Goal: Task Accomplishment & Management: Manage account settings

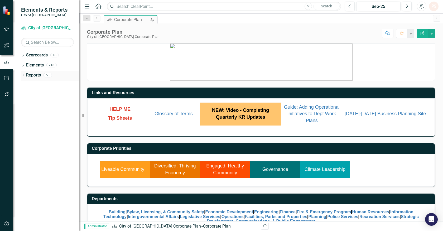
click at [22, 76] on icon "Dropdown" at bounding box center [23, 75] width 4 height 3
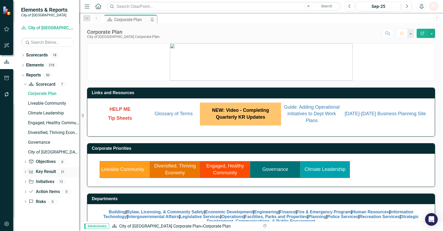
click at [25, 171] on icon "Dropdown" at bounding box center [25, 172] width 4 height 3
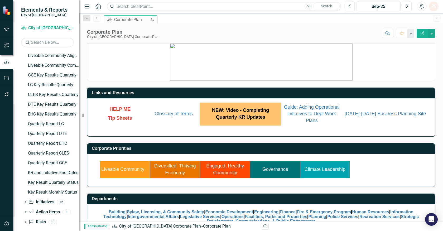
scroll to position [218, 0]
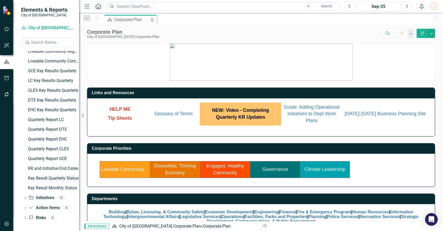
click at [51, 178] on div "Key Result Quarterly Status" at bounding box center [53, 178] width 51 height 5
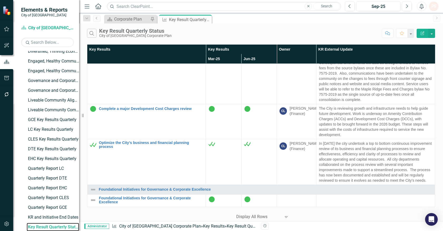
scroll to position [3661, 0]
click at [433, 30] on button "button" at bounding box center [431, 33] width 7 height 9
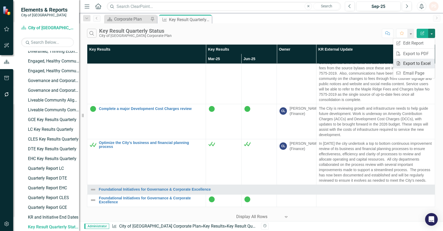
click at [412, 63] on link "Excel Export to Excel" at bounding box center [414, 64] width 42 height 10
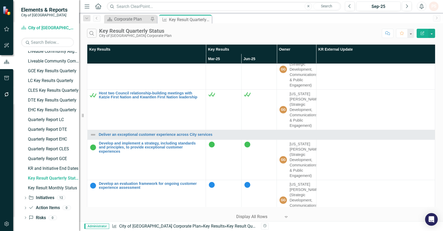
scroll to position [2987, 0]
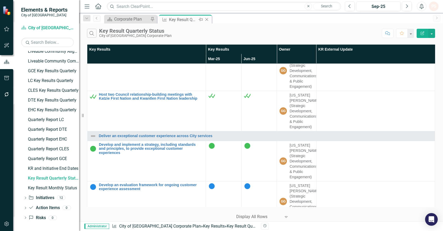
click at [205, 17] on icon "Close" at bounding box center [206, 19] width 5 height 4
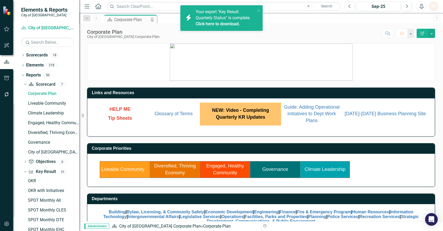
click at [216, 24] on link "Click here to download." at bounding box center [218, 23] width 44 height 5
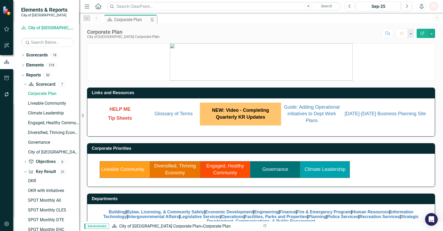
click at [326, 166] on td "Climate Leadership" at bounding box center [325, 169] width 50 height 16
click at [326, 172] on link "Climate Leadership" at bounding box center [325, 169] width 41 height 5
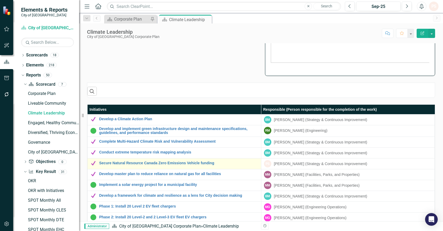
scroll to position [117, 0]
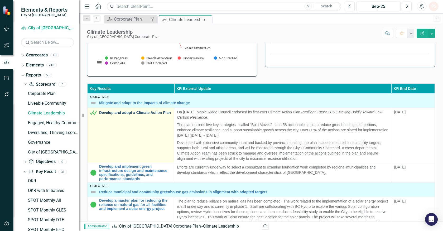
click at [127, 111] on link "Develop and adopt a Climate Action Plan" at bounding box center [135, 113] width 72 height 4
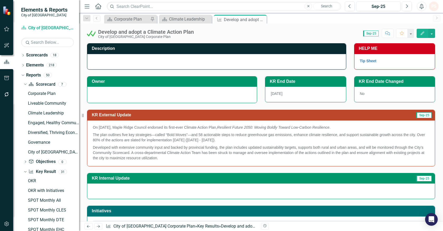
click at [128, 96] on div at bounding box center [172, 94] width 158 height 6
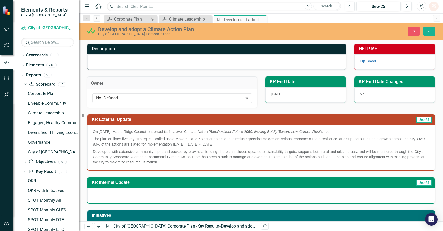
click at [128, 96] on div "Not Defined" at bounding box center [169, 98] width 147 height 6
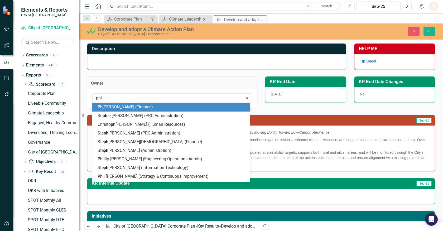
type input "phil"
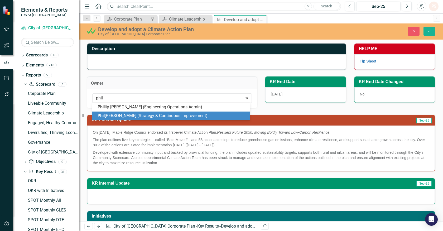
click at [136, 116] on span "[PERSON_NAME] (Strategy & Continuous Improvement)" at bounding box center [153, 115] width 110 height 5
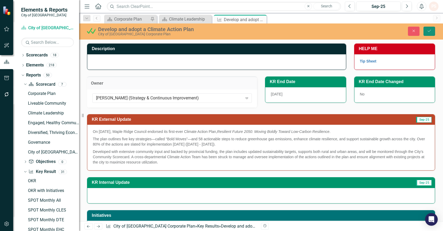
click at [429, 32] on icon "Save" at bounding box center [429, 31] width 5 height 4
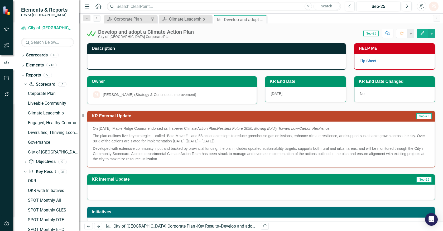
click at [0, 0] on icon "Close" at bounding box center [0, 0] width 0 height 0
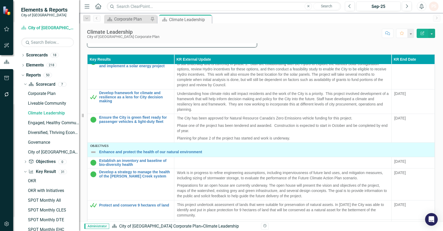
scroll to position [117, 0]
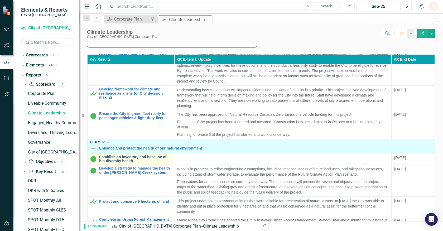
click at [137, 156] on link "Establish an inventory and baseline of bio-diversity health" at bounding box center [135, 159] width 72 height 8
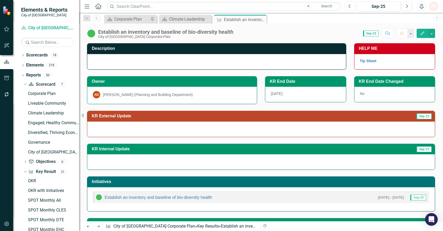
click at [351, 7] on button "Previous" at bounding box center [350, 6] width 10 height 9
click at [173, 199] on link "Establish an inventory and baseline of bio-diversity health" at bounding box center [158, 197] width 107 height 4
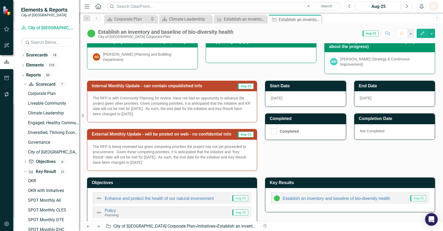
scroll to position [146, 0]
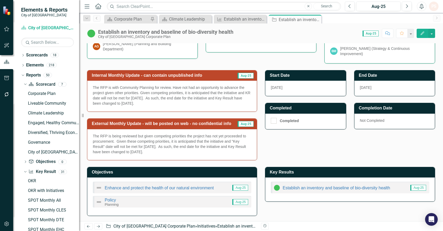
click at [148, 150] on p "The RFP is being reviewed but given competing priorities the project has not ye…" at bounding box center [172, 143] width 158 height 21
click at [171, 150] on p "The RFP is being reviewed but given competing priorities the project has not ye…" at bounding box center [172, 143] width 158 height 21
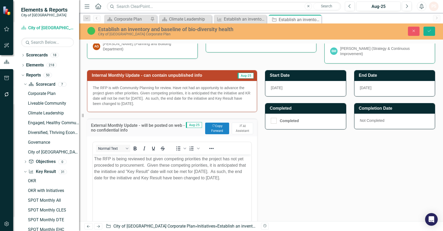
scroll to position [0, 0]
drag, startPoint x: 225, startPoint y: 177, endPoint x: 184, endPoint y: 312, distance: 141.0
click at [93, 158] on html "The RFP is being reviewed but given competing priorities the project has not ye…" at bounding box center [172, 193] width 158 height 79
copy p "The RFP is being reviewed but given competing priorities the project has not ye…"
click at [432, 28] on button "Save" at bounding box center [429, 31] width 12 height 9
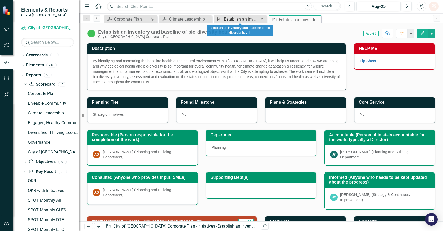
click at [249, 20] on div "Establish an inventory and baseline of bio-diversity health" at bounding box center [241, 19] width 35 height 7
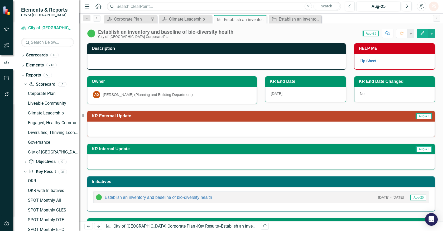
click at [98, 132] on div at bounding box center [261, 129] width 348 height 15
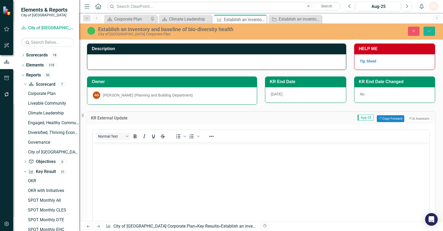
click at [104, 154] on body "Rich Text Area. Press ALT-0 for help." at bounding box center [261, 181] width 336 height 79
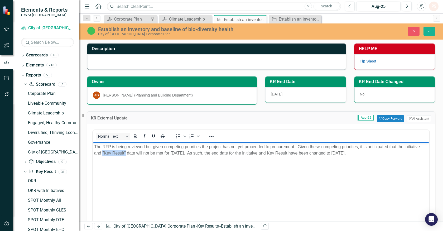
drag, startPoint x: 102, startPoint y: 154, endPoint x: 125, endPoint y: 154, distance: 22.9
click at [125, 154] on p "The RFP is being reviewed but given competing priorities the project has not ye…" at bounding box center [261, 149] width 334 height 13
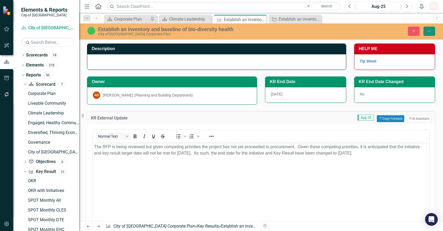
click at [427, 32] on icon "Save" at bounding box center [429, 31] width 5 height 4
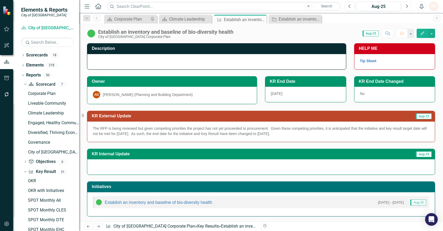
click at [406, 7] on icon "Next" at bounding box center [406, 6] width 3 height 5
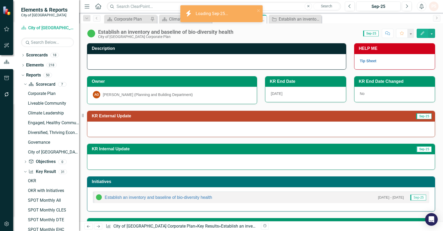
click at [314, 127] on div at bounding box center [261, 129] width 348 height 15
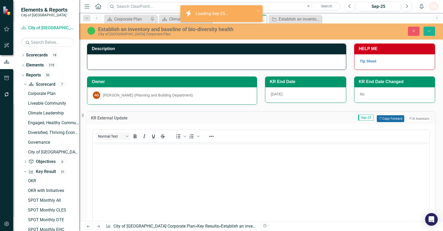
click at [385, 117] on button "Copy Forward Copy Forward" at bounding box center [390, 118] width 27 height 7
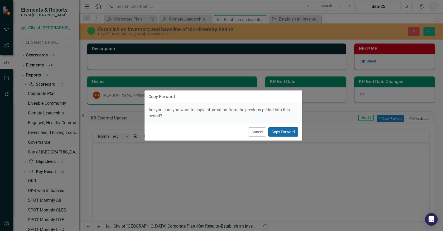
click at [279, 129] on button "Copy Forward" at bounding box center [283, 131] width 30 height 9
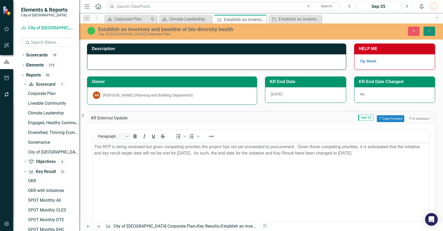
click at [428, 30] on icon "Save" at bounding box center [429, 31] width 5 height 4
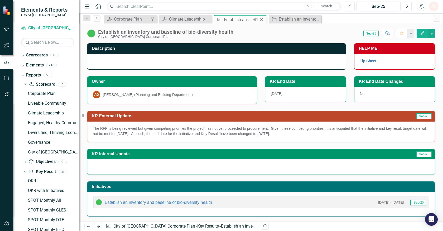
click at [259, 19] on icon "Close" at bounding box center [261, 19] width 5 height 4
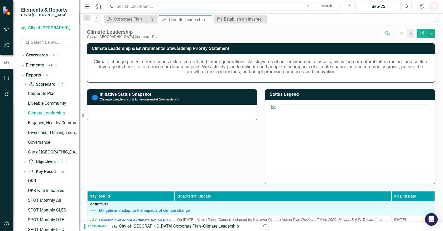
click at [0, 0] on icon "Close" at bounding box center [0, 0] width 0 height 0
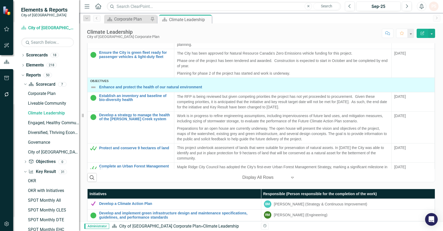
scroll to position [113, 0]
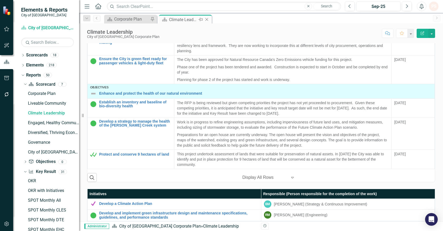
click at [207, 20] on icon "Close" at bounding box center [206, 19] width 5 height 4
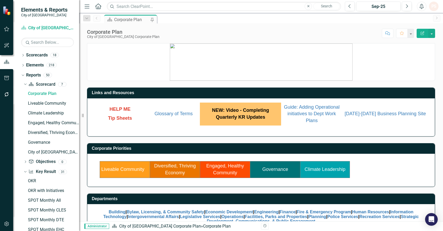
click at [271, 167] on link "Governance" at bounding box center [275, 169] width 26 height 5
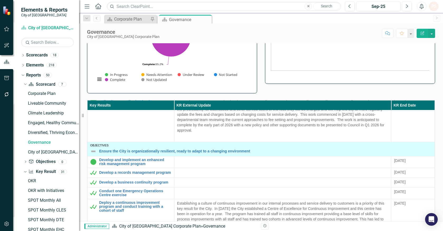
scroll to position [205, 0]
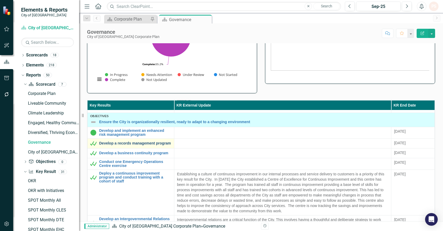
click at [149, 145] on link "Develop a records management program" at bounding box center [135, 143] width 72 height 4
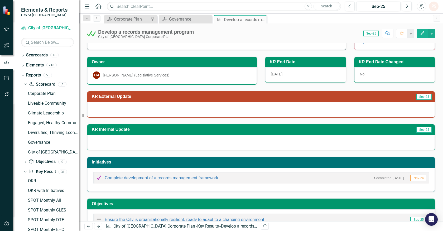
scroll to position [29, 0]
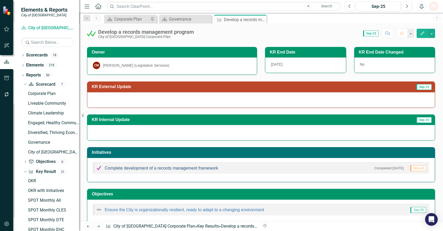
click at [169, 165] on div "Complete development of a records management framework" at bounding box center [157, 168] width 122 height 6
click at [168, 168] on link "Complete development of a records management framework" at bounding box center [161, 168] width 113 height 4
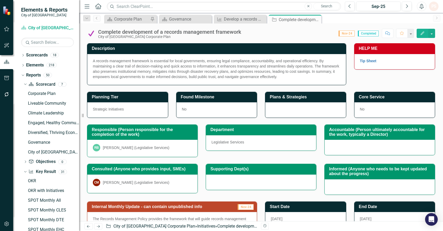
scroll to position [97, 0]
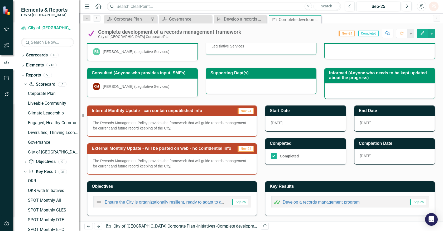
click at [152, 164] on p "The Records Management Policy provides the framework that will guide records ma…" at bounding box center [172, 163] width 158 height 11
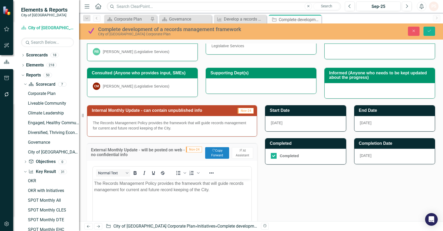
scroll to position [0, 0]
drag, startPoint x: 216, startPoint y: 191, endPoint x: 76, endPoint y: 181, distance: 140.4
click at [93, 181] on html "The Records Management Policy provides the framework that will guide records ma…" at bounding box center [172, 218] width 158 height 79
copy p "The Records Management Policy provides the framework that will guide records ma…"
click at [434, 30] on button "Save" at bounding box center [429, 31] width 12 height 9
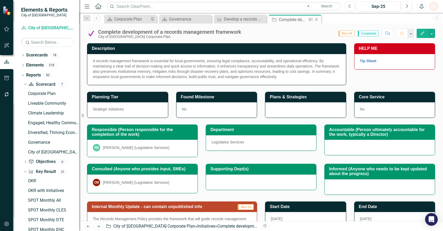
click at [317, 17] on icon "Close" at bounding box center [316, 19] width 5 height 4
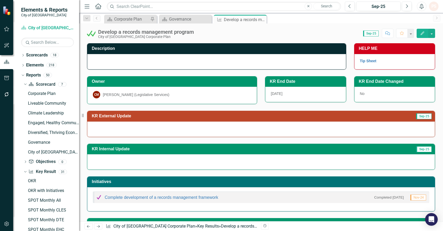
click at [119, 129] on div at bounding box center [261, 129] width 348 height 15
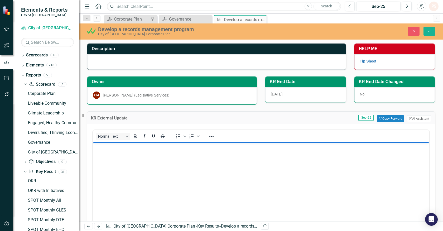
click at [110, 156] on body "Rich Text Area. Press ALT-0 for help." at bounding box center [261, 181] width 336 height 79
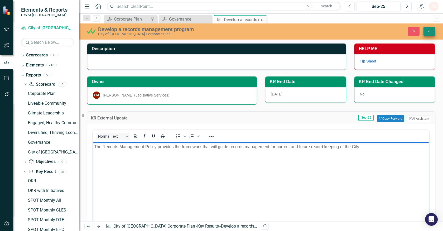
click at [430, 32] on icon "Save" at bounding box center [429, 31] width 5 height 4
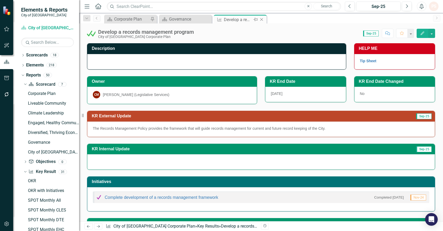
click at [260, 21] on icon "Close" at bounding box center [261, 19] width 5 height 4
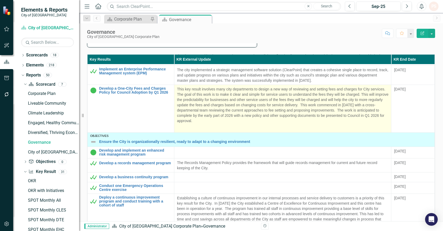
scroll to position [146, 0]
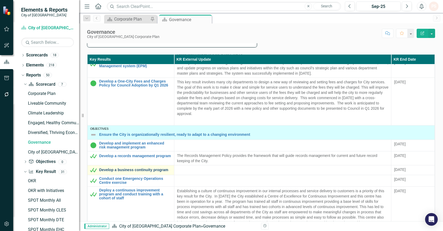
click at [147, 170] on link "Develop a business continuity program" at bounding box center [135, 170] width 72 height 4
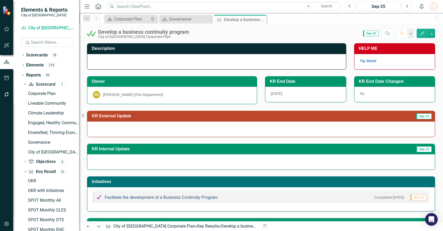
click at [201, 198] on link "Facilitate the development of a Business Continuity Program" at bounding box center [161, 197] width 113 height 4
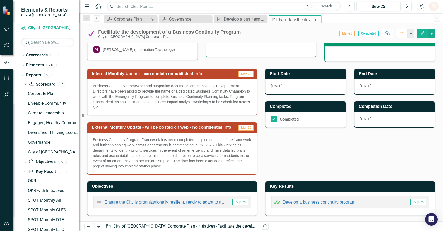
scroll to position [128, 0]
click at [132, 163] on p "Business Continuity Program Framework has been completed. Implementation of the…" at bounding box center [172, 153] width 158 height 32
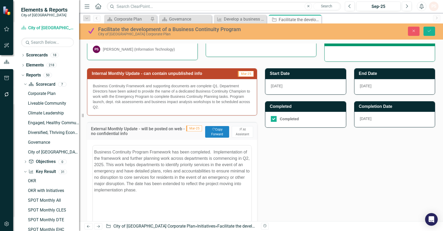
scroll to position [0, 0]
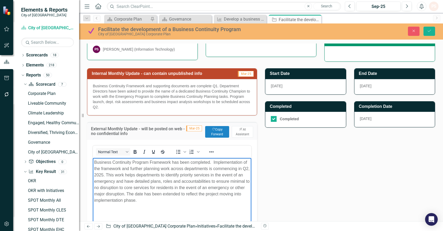
drag, startPoint x: 177, startPoint y: 199, endPoint x: 91, endPoint y: 162, distance: 94.0
click at [93, 162] on html "Business Continuity Program Framework has been completed. Implementation of the…" at bounding box center [172, 197] width 158 height 79
copy p "Business Continuity Program Framework has been completed. Implementation of the…"
click at [433, 31] on button "Save" at bounding box center [429, 31] width 12 height 9
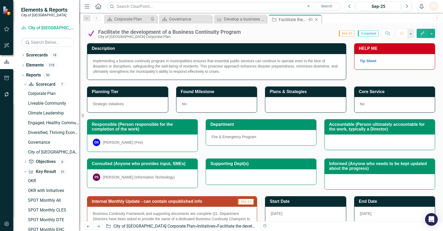
click at [319, 17] on div "Close" at bounding box center [317, 19] width 7 height 7
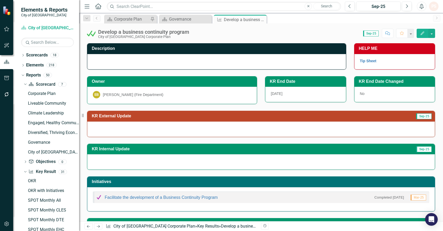
click at [119, 133] on div at bounding box center [261, 129] width 348 height 15
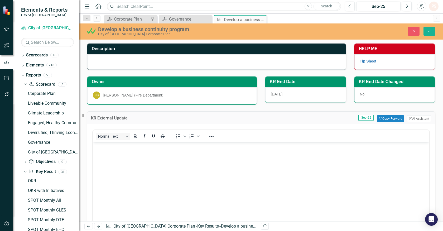
click at [111, 157] on body "Rich Text Area. Press ALT-0 for help." at bounding box center [261, 181] width 336 height 79
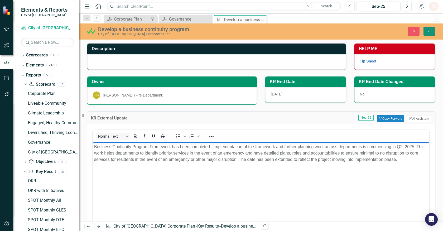
click at [430, 31] on icon "Save" at bounding box center [429, 31] width 5 height 4
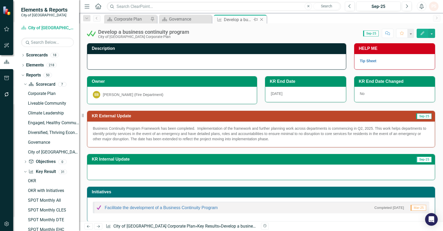
click at [260, 18] on icon "Close" at bounding box center [261, 19] width 5 height 4
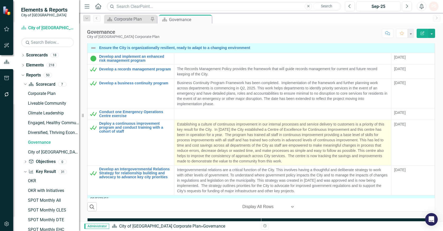
scroll to position [205, 0]
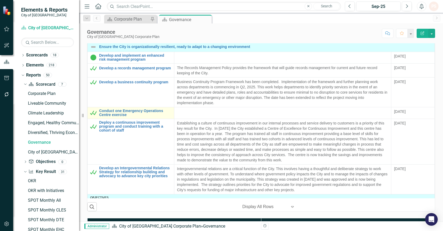
click at [142, 108] on td "Conduct one Emergency Operations Centre exercise Link Map View Link Map Edit Ed…" at bounding box center [131, 113] width 87 height 12
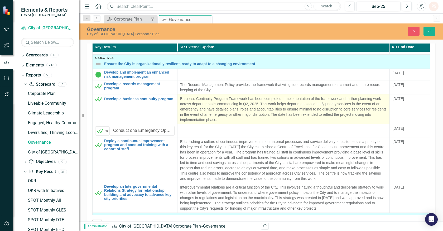
click at [248, 112] on p "Business Continuity Program Framework has been completed. Implementation of the…" at bounding box center [283, 109] width 207 height 26
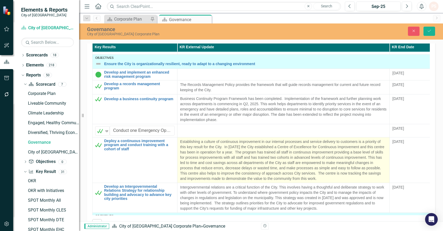
click at [246, 139] on p "Establishing a culture of continuous improvement in our internal processes and …" at bounding box center [283, 160] width 207 height 42
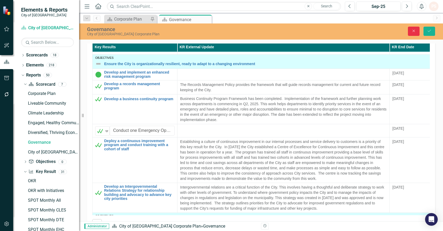
click at [413, 27] on button "Close" at bounding box center [414, 31] width 12 height 9
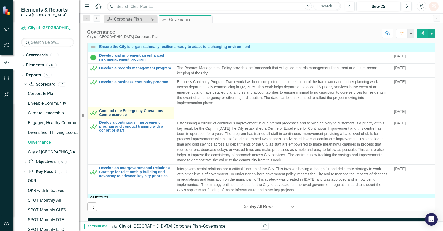
click at [143, 112] on link "Conduct one Emergency Operations Centre exercise" at bounding box center [135, 113] width 72 height 8
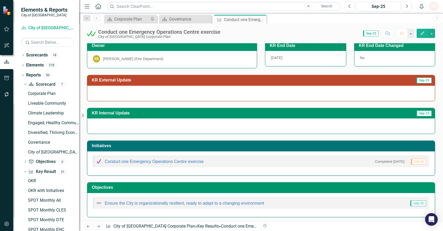
scroll to position [37, 0]
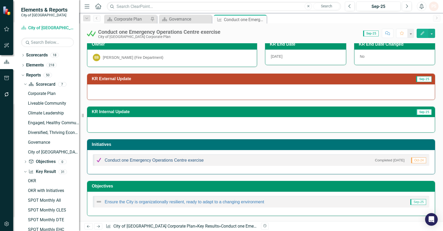
click at [162, 161] on link "Conduct one Emergency Operations Centre exercise" at bounding box center [154, 160] width 99 height 4
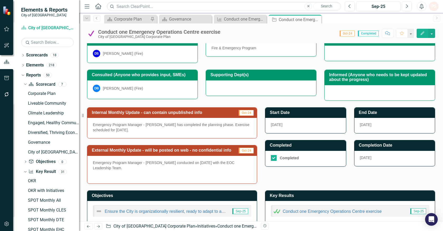
scroll to position [99, 0]
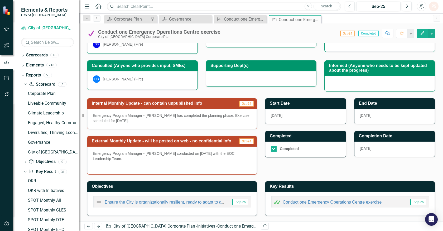
click at [136, 161] on p "Emergency Program Manager - [PERSON_NAME] conducted on [DATE] with the EOC Lead…" at bounding box center [172, 157] width 158 height 12
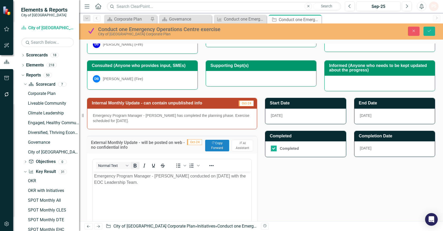
scroll to position [0, 0]
drag, startPoint x: 150, startPoint y: 184, endPoint x: 177, endPoint y: 343, distance: 161.7
click at [93, 172] on html "Emergency Program Manager - [PERSON_NAME] conducted on [DATE] with the EOC Lead…" at bounding box center [172, 210] width 158 height 79
copy p "Emergency Program Manager - [PERSON_NAME] conducted on [DATE] with the EOC Lead…"
click at [434, 30] on button "Save" at bounding box center [429, 31] width 12 height 9
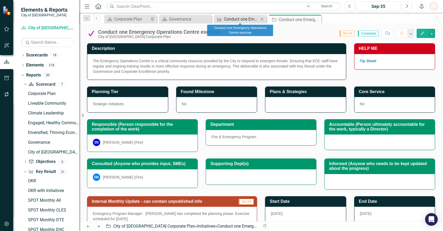
click at [240, 17] on div "Conduct one Emergency Operations Centre exercise" at bounding box center [241, 19] width 35 height 7
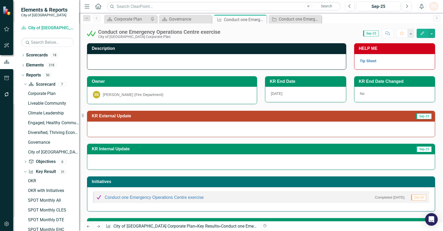
click at [133, 128] on div at bounding box center [261, 129] width 348 height 15
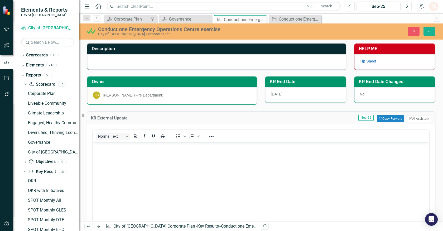
click at [133, 128] on div "Normal Text To open the popup, press Shift+Enter To open the popup, press Shift…" at bounding box center [261, 189] width 348 height 131
click at [122, 148] on p "Rich Text Area. Press ALT-0 for help." at bounding box center [261, 146] width 334 height 6
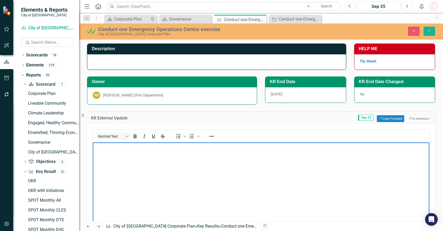
paste body "Rich Text Area. Press ALT-0 for help."
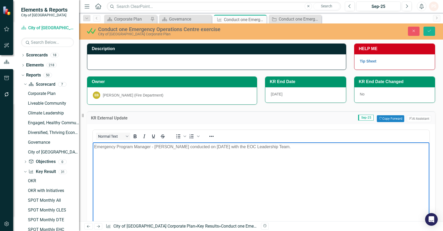
click at [95, 147] on p "Emergency Program Manager - [PERSON_NAME] conducted on [DATE] with the EOC Lead…" at bounding box center [261, 146] width 334 height 6
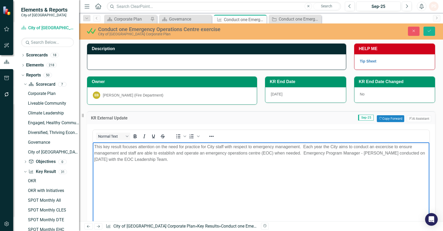
click at [415, 155] on p "This key result focuses attention on the need for practice for City staff with …" at bounding box center [261, 152] width 334 height 19
click at [229, 160] on p "This key result focuses attention on the need for practice for City staff with …" at bounding box center [261, 152] width 334 height 19
click at [218, 161] on p "This key result focuses attention on the need for practice for City staff with …" at bounding box center [261, 152] width 334 height 19
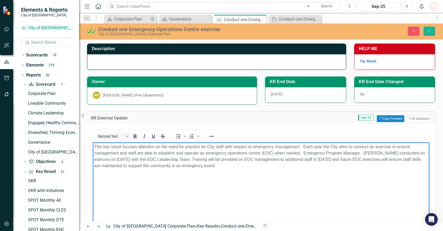
click at [394, 159] on p "This key result focuses attention on the need for practice for City staff with …" at bounding box center [261, 155] width 334 height 25
click at [261, 167] on p "This key result focuses attention on the need for practice for City staff with …" at bounding box center [261, 155] width 334 height 25
click at [428, 31] on icon "Save" at bounding box center [429, 31] width 5 height 4
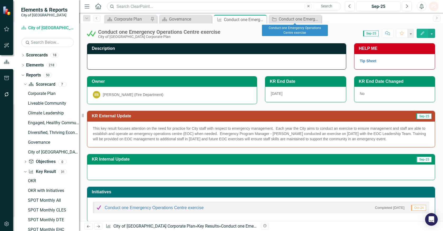
drag, startPoint x: 316, startPoint y: 17, endPoint x: 301, endPoint y: 20, distance: 15.2
click at [0, 0] on icon "Close" at bounding box center [0, 0] width 0 height 0
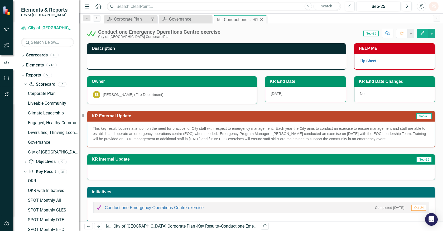
click at [260, 19] on icon "Close" at bounding box center [261, 19] width 5 height 4
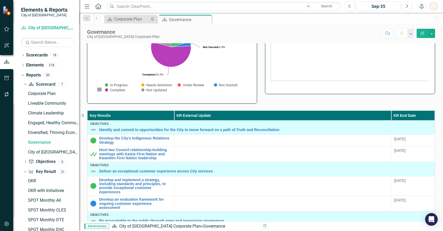
scroll to position [88, 0]
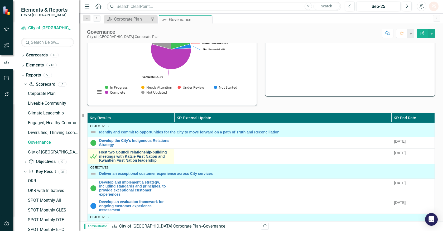
click at [146, 154] on link "Host two Council relationship-building meetings with Katzie First Nation and Kw…" at bounding box center [135, 156] width 72 height 12
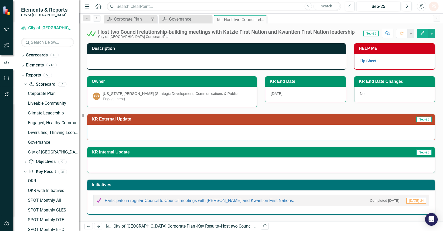
click at [163, 195] on div "Participate in regular Council to Council meetings with [PERSON_NAME] and Kwant…" at bounding box center [261, 201] width 336 height 12
click at [162, 198] on link "Participate in regular Council to Council meetings with [PERSON_NAME] and Kwant…" at bounding box center [200, 200] width 190 height 4
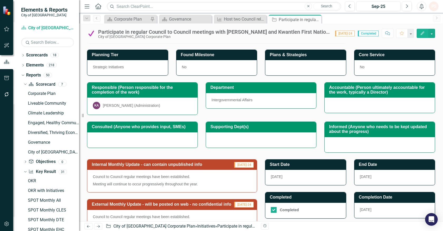
scroll to position [90, 0]
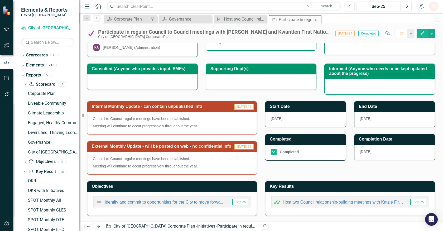
click at [206, 161] on p "Council to Council regular meetings have been established." at bounding box center [172, 159] width 158 height 6
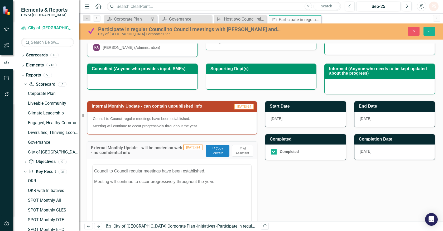
scroll to position [0, 0]
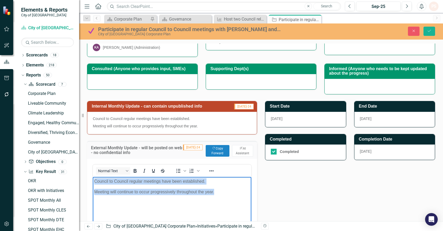
drag, startPoint x: 218, startPoint y: 193, endPoint x: 179, endPoint y: 357, distance: 168.6
click at [93, 181] on html "Council to Council regular meetings have been established. Meeting will continu…" at bounding box center [172, 216] width 158 height 79
copy body "Council to Council regular meetings have been established. Meeting will continu…"
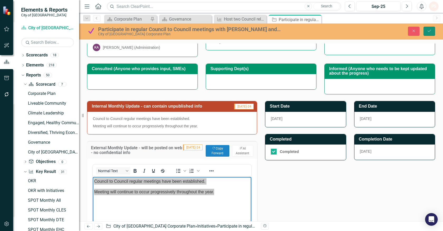
click at [429, 29] on icon "Save" at bounding box center [429, 31] width 5 height 4
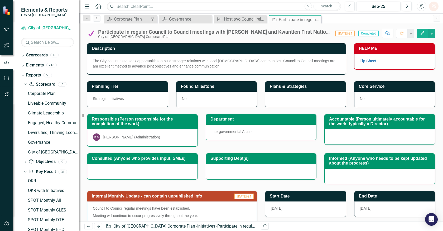
drag, startPoint x: 315, startPoint y: 19, endPoint x: 312, endPoint y: 22, distance: 4.9
click at [0, 0] on icon "Close" at bounding box center [0, 0] width 0 height 0
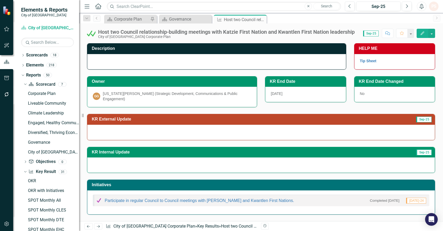
click at [107, 121] on td "KR External Update" at bounding box center [213, 119] width 242 height 9
click at [103, 127] on div at bounding box center [261, 132] width 348 height 15
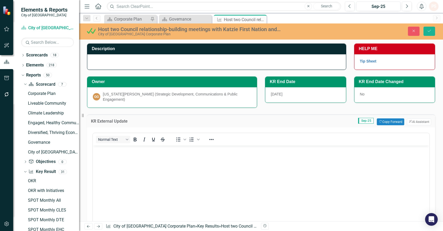
click at [140, 166] on body "Rich Text Area. Press ALT-0 for help." at bounding box center [261, 184] width 336 height 79
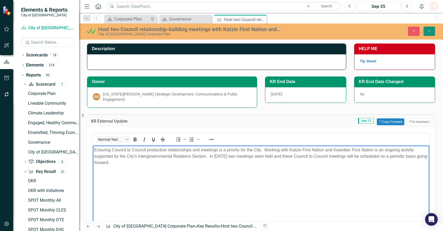
click at [431, 30] on icon "Save" at bounding box center [429, 31] width 5 height 4
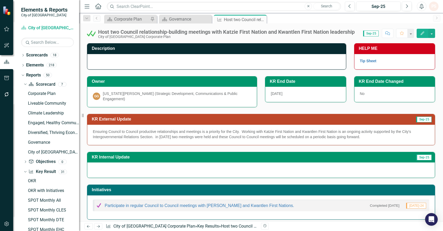
click at [363, 135] on p "Ensuring Council to Council productive relationships and meetings is a priority…" at bounding box center [261, 134] width 336 height 11
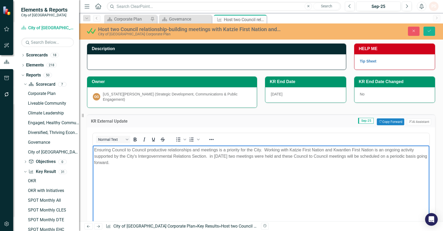
click at [123, 156] on p "Ensuring Council to Council productive relationships and meetings is a priority…" at bounding box center [261, 156] width 334 height 19
click at [122, 162] on p "Ensuring Council to Council productive relationships and meetings is a priority…" at bounding box center [261, 156] width 334 height 19
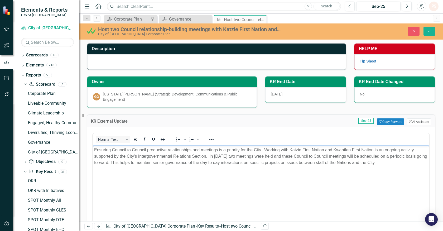
click at [211, 161] on p "Ensuring Council to Council productive relationships and meetings is a priority…" at bounding box center [261, 156] width 334 height 19
click at [428, 30] on icon "Save" at bounding box center [429, 31] width 5 height 4
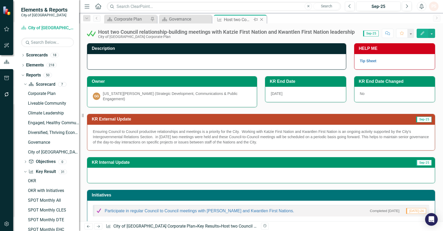
click at [264, 19] on icon "Close" at bounding box center [261, 19] width 5 height 4
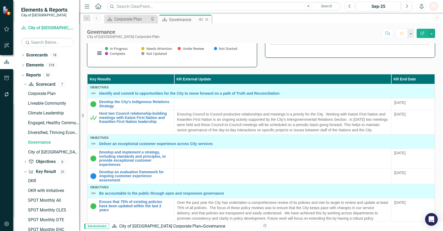
click at [206, 19] on icon "Close" at bounding box center [206, 19] width 5 height 4
